Goal: Find specific page/section: Find specific page/section

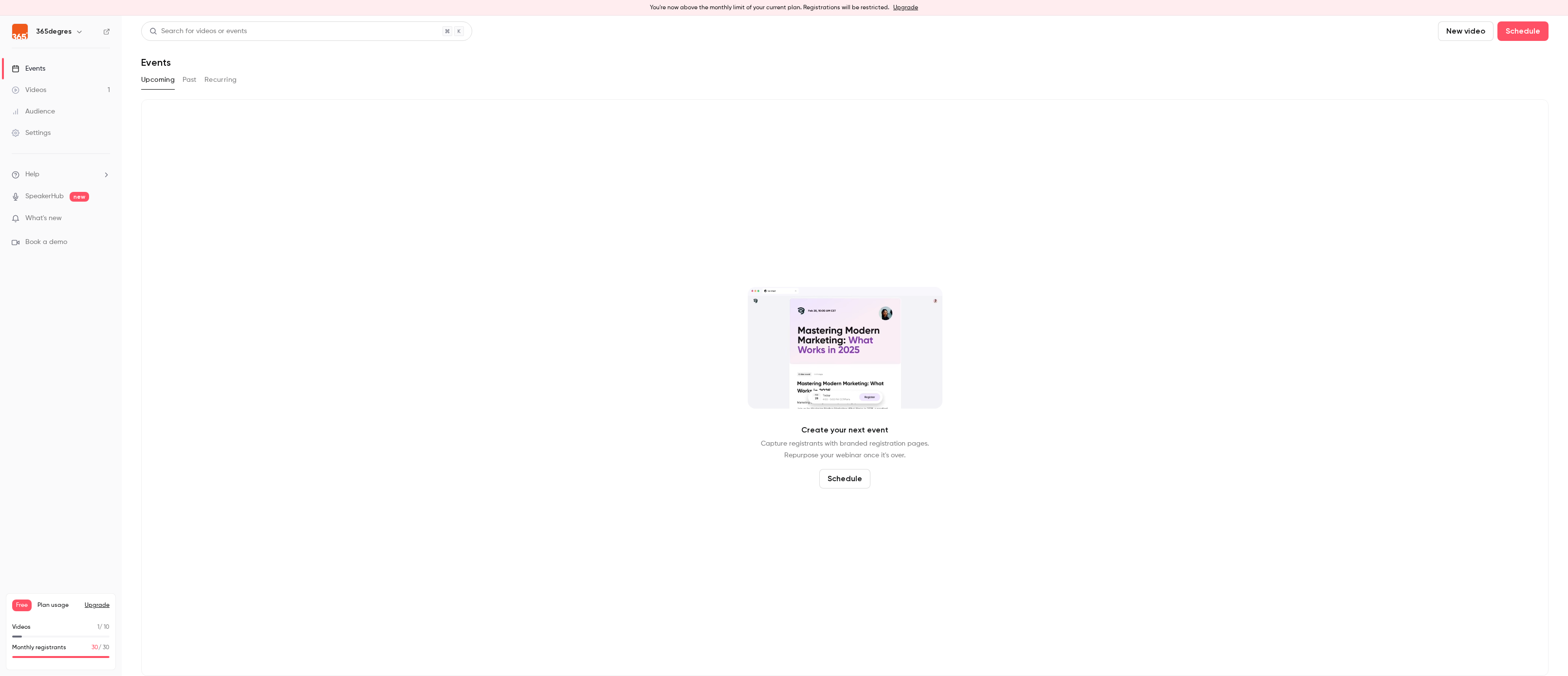
click at [75, 35] on icon "button" at bounding box center [79, 32] width 8 height 8
click at [52, 167] on link "Log out" at bounding box center [99, 158] width 182 height 26
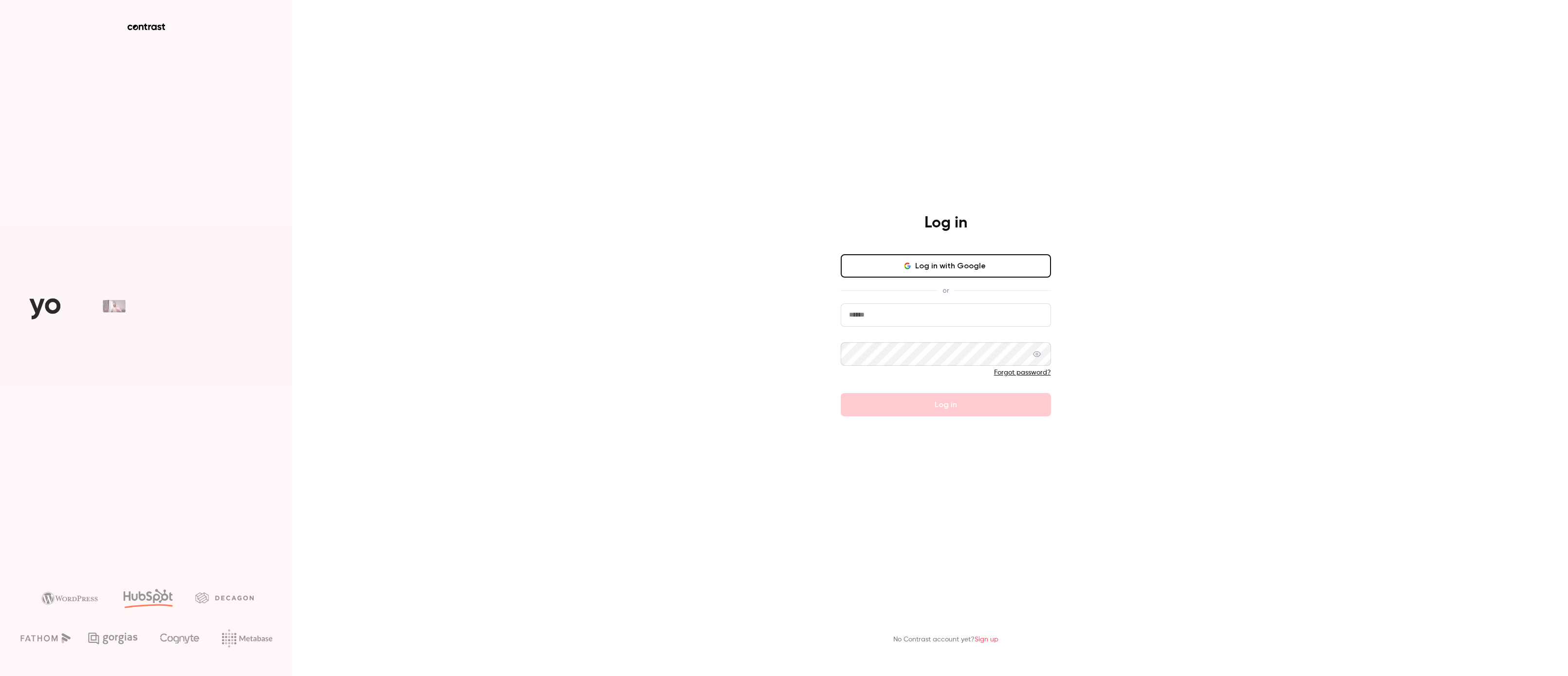
type input "**********"
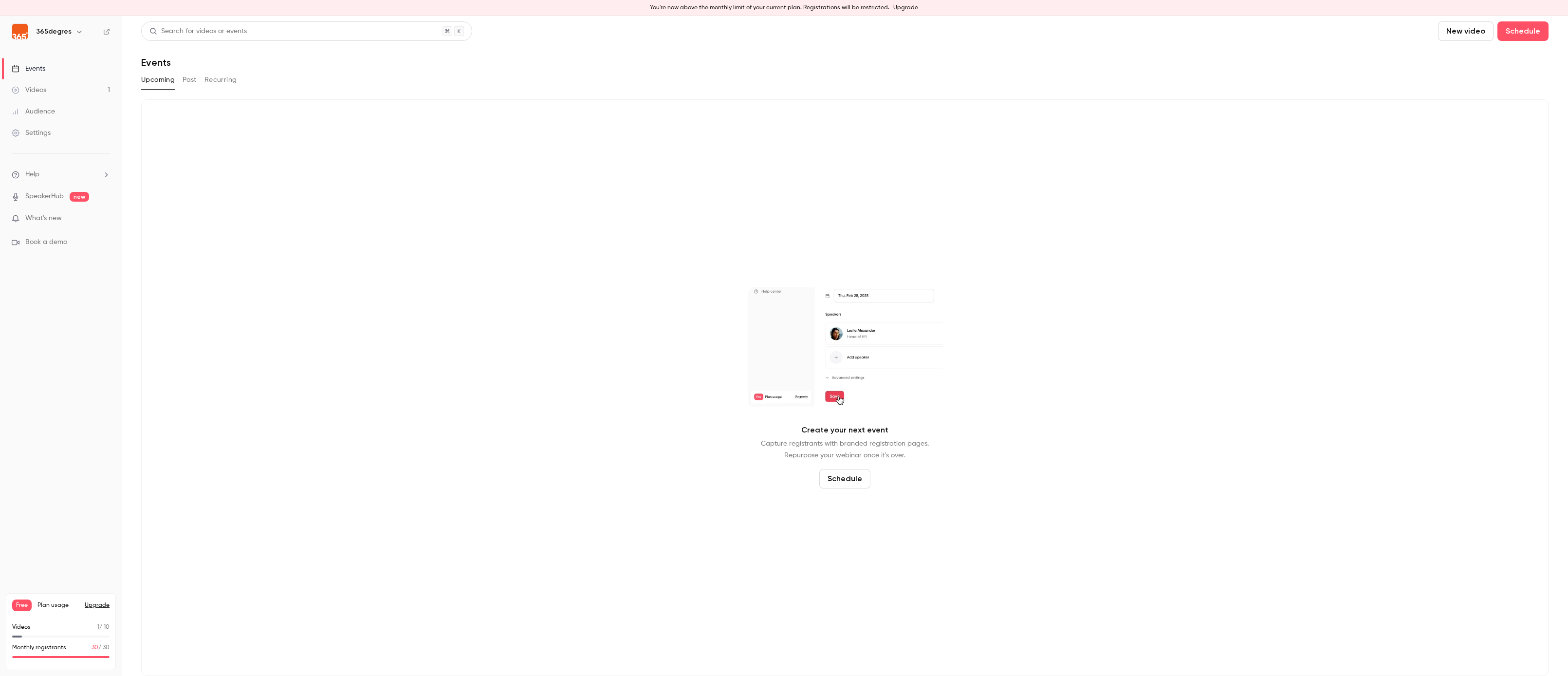
click at [69, 32] on div "365degres" at bounding box center [66, 31] width 60 height 12
click at [84, 31] on div "365degres" at bounding box center [66, 31] width 60 height 12
click at [77, 31] on icon "button" at bounding box center [79, 32] width 8 height 8
click at [67, 150] on link "Log out" at bounding box center [99, 158] width 182 height 26
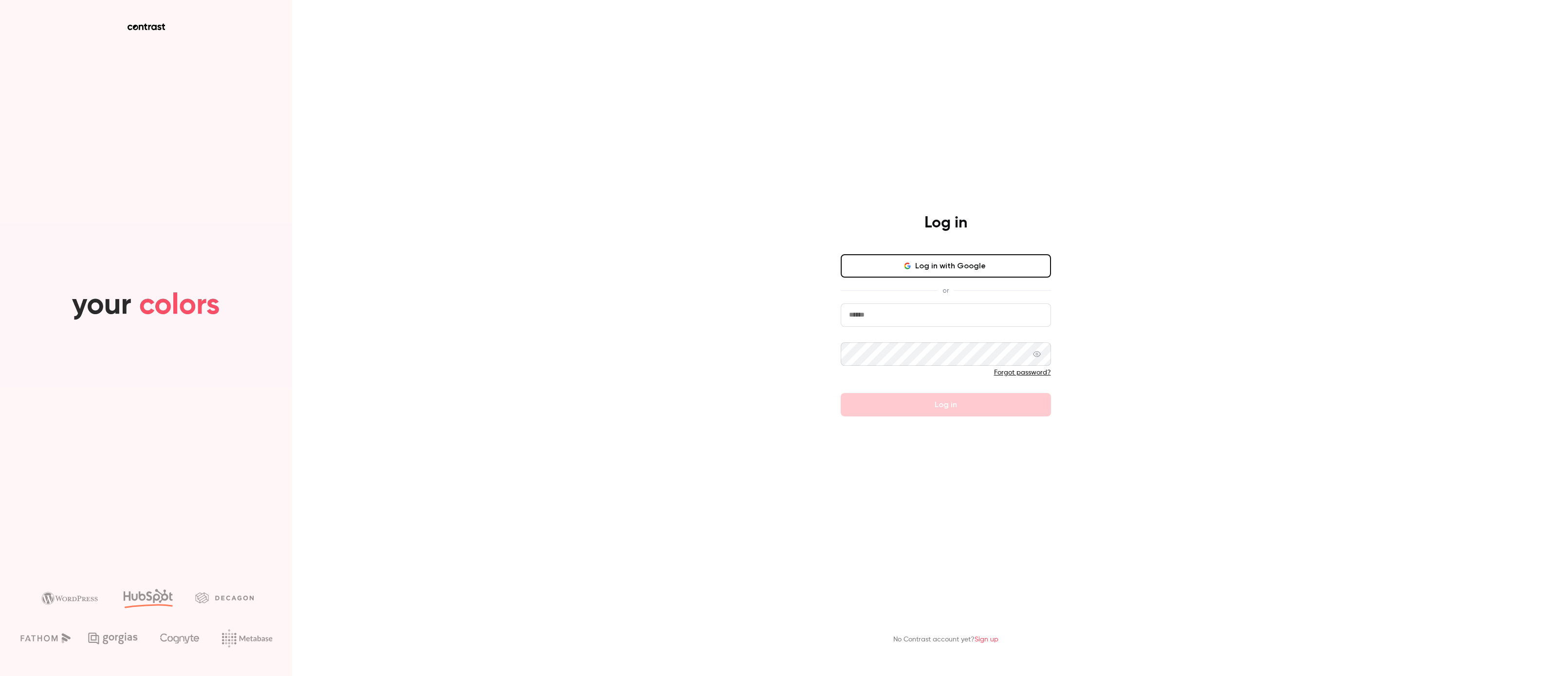
click at [907, 325] on input "email" at bounding box center [945, 315] width 210 height 23
click at [910, 267] on icon "button" at bounding box center [907, 266] width 8 height 8
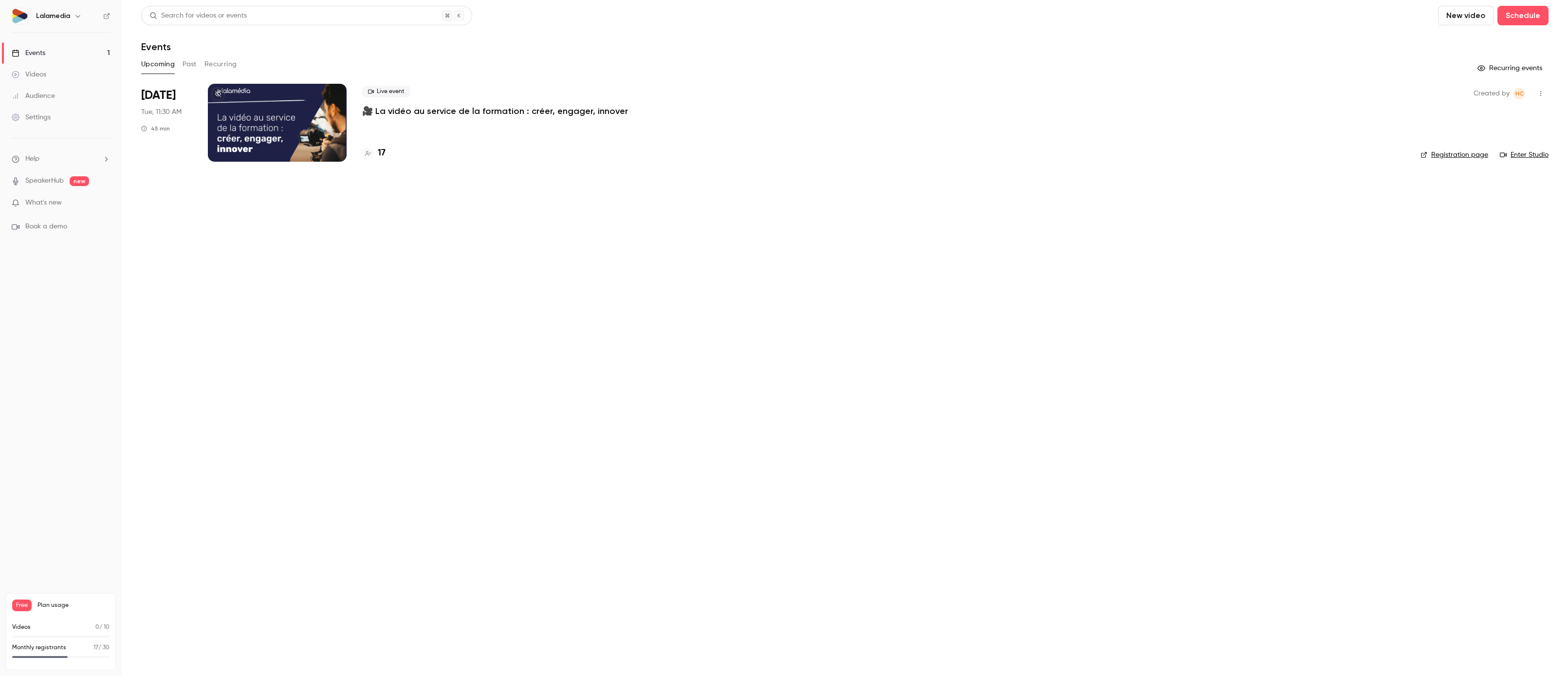
click at [385, 152] on h4 "17" at bounding box center [382, 153] width 8 height 13
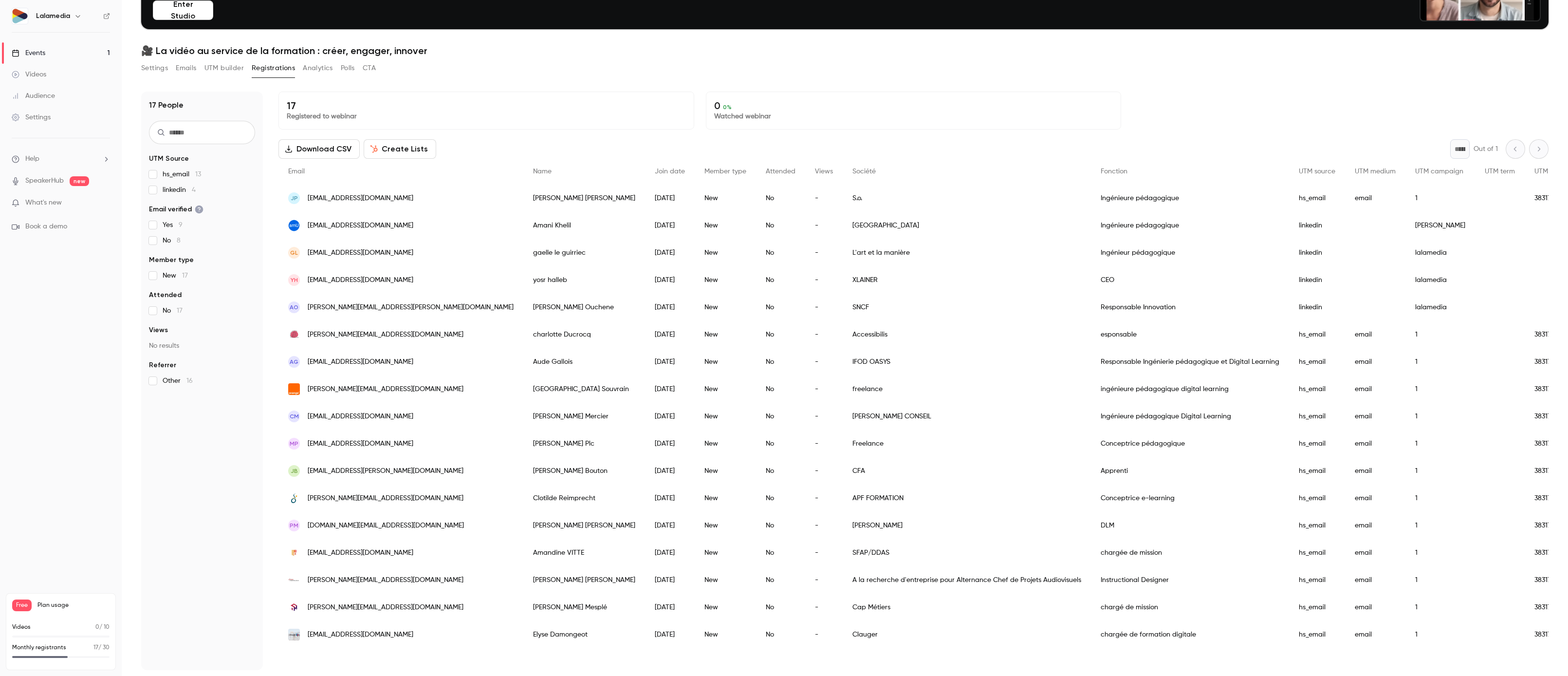
scroll to position [95, 0]
